Goal: Information Seeking & Learning: Learn about a topic

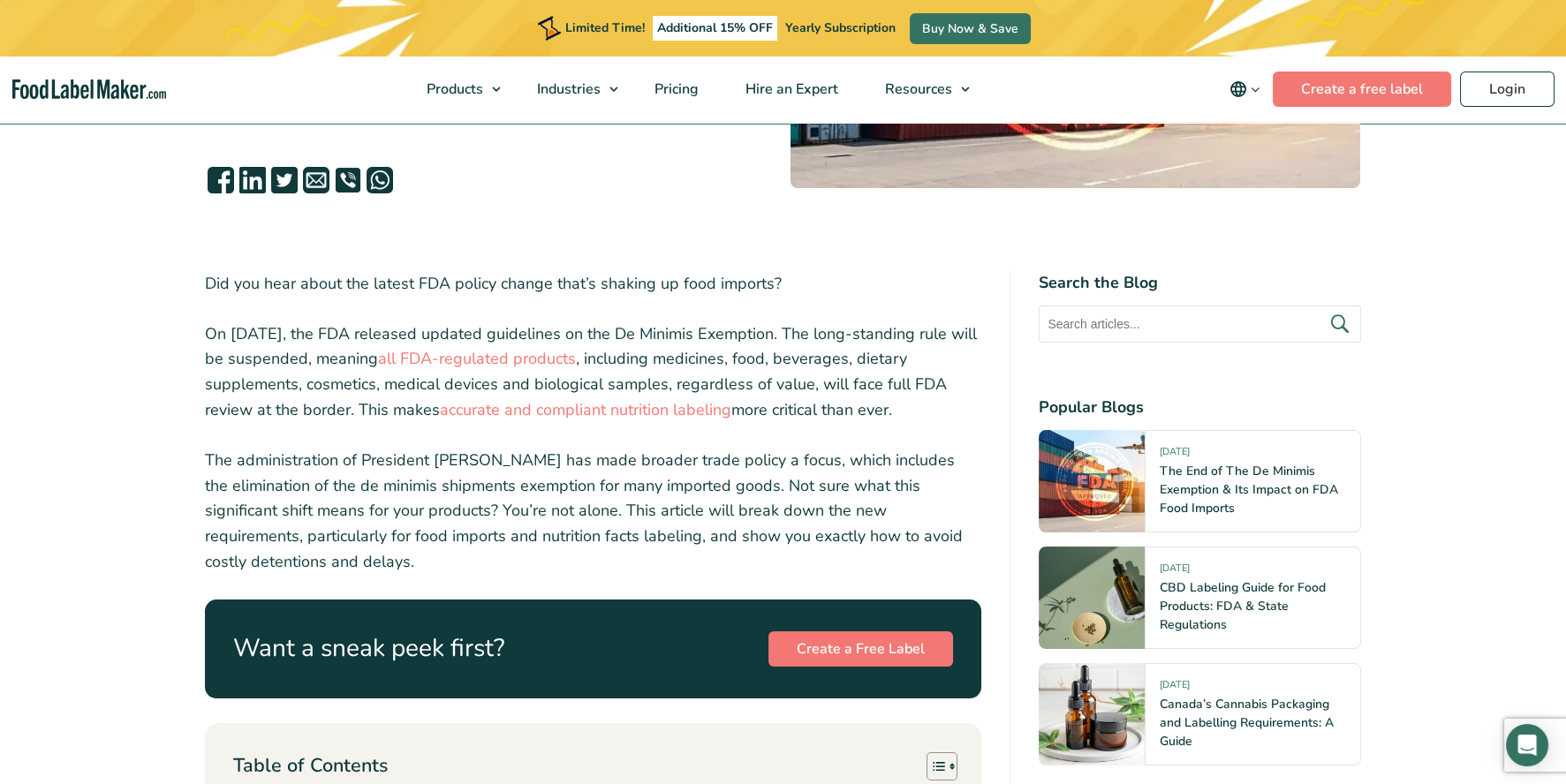
scroll to position [449, 0]
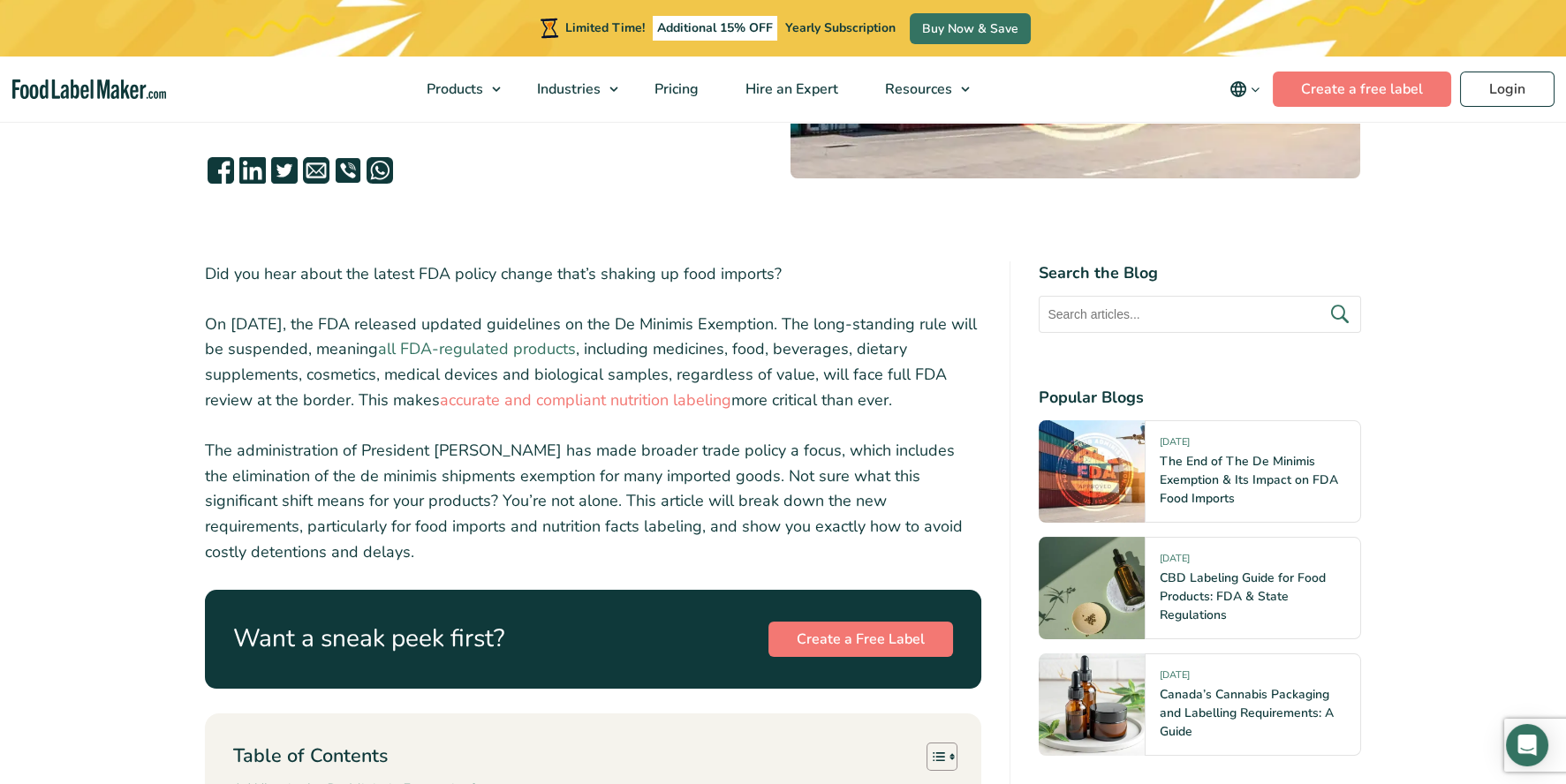
click at [493, 348] on link "all FDA-regulated products" at bounding box center [477, 349] width 197 height 22
click at [494, 396] on link "accurate and compliant nutrition labeling" at bounding box center [585, 400] width 292 height 22
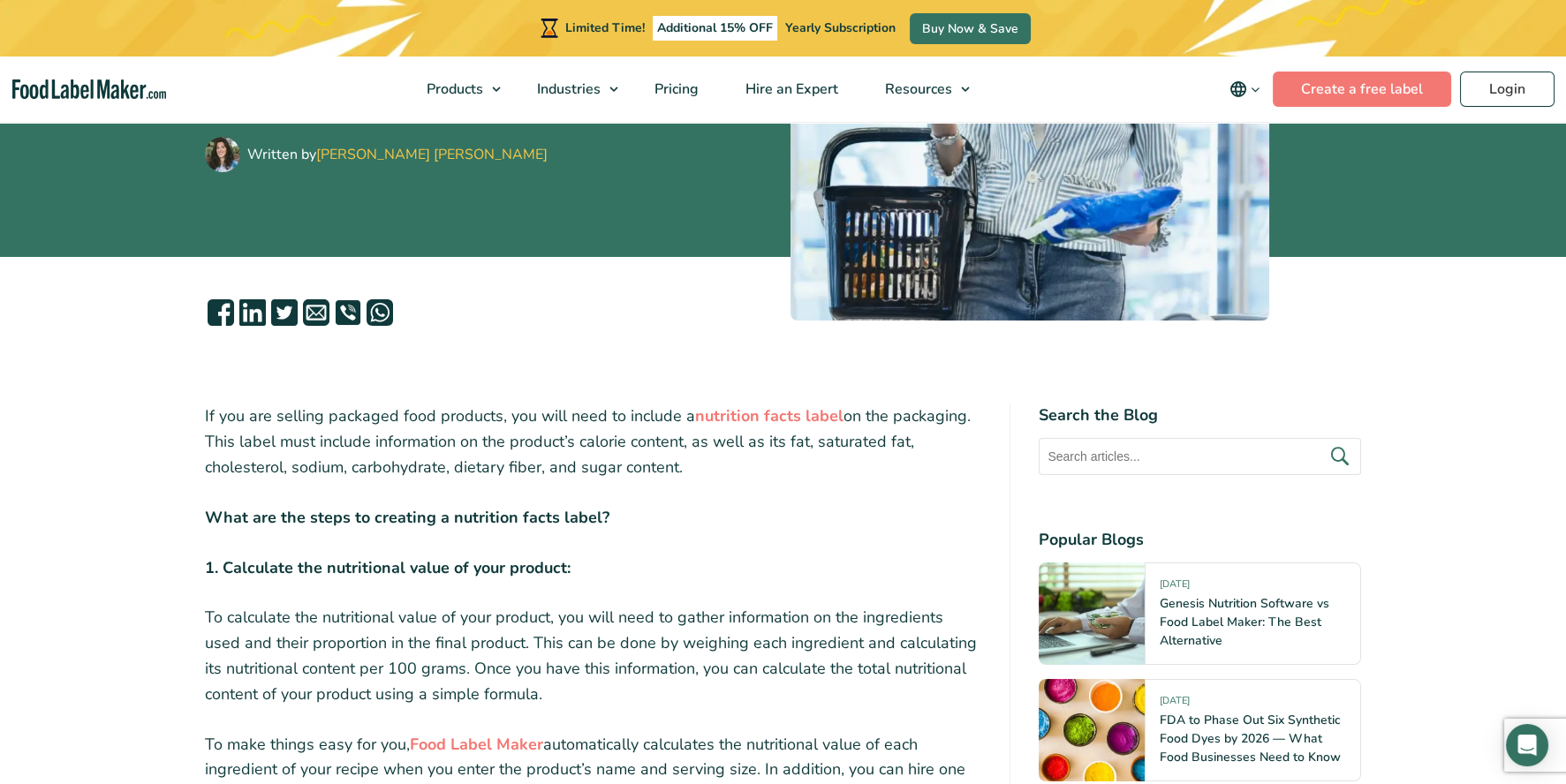
scroll to position [409, 0]
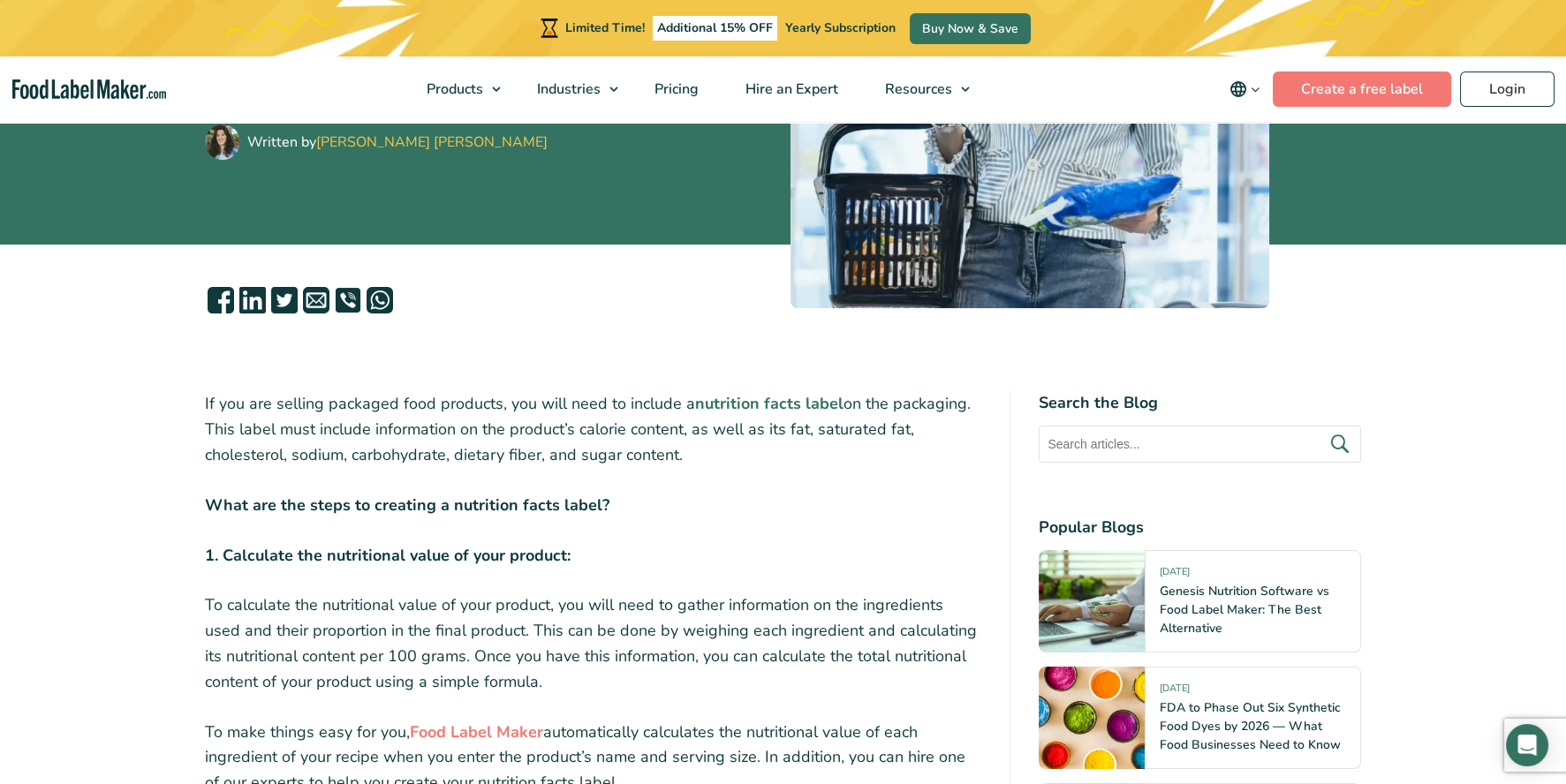
click at [764, 399] on strong "nutrition facts label" at bounding box center [768, 404] width 148 height 22
